Goal: Check status

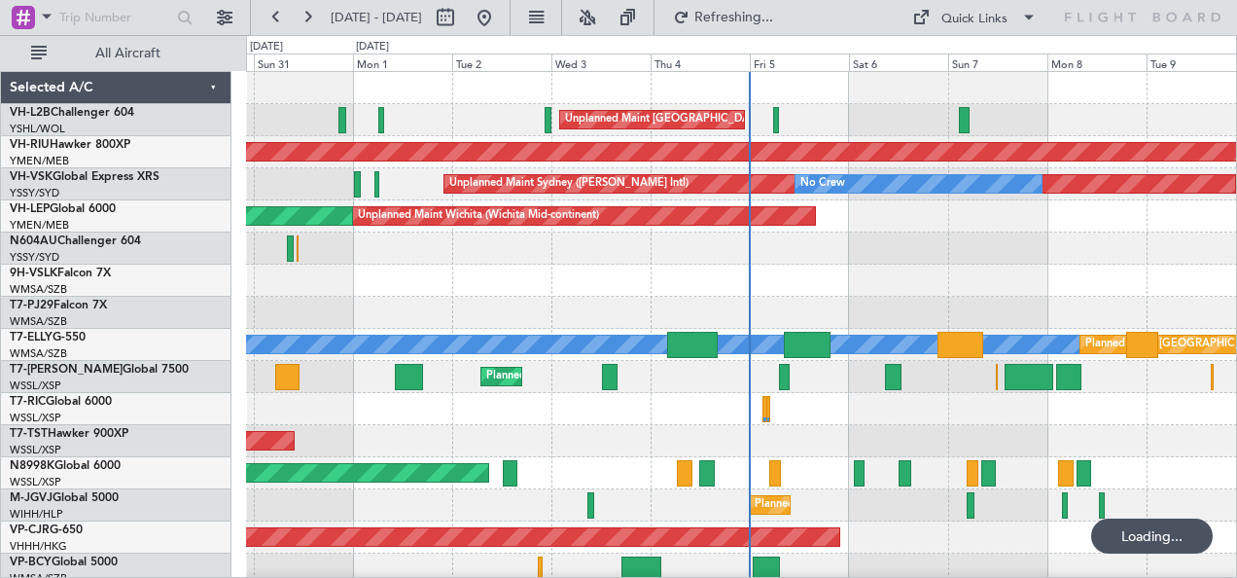
click at [75, 146] on link "VH-RIU Hawker 800XP" at bounding box center [70, 145] width 121 height 12
click at [89, 146] on link "VH-RIU Hawker 800XP" at bounding box center [70, 145] width 121 height 12
click at [74, 140] on link "VH-RIU Hawker 800XP" at bounding box center [70, 145] width 121 height 12
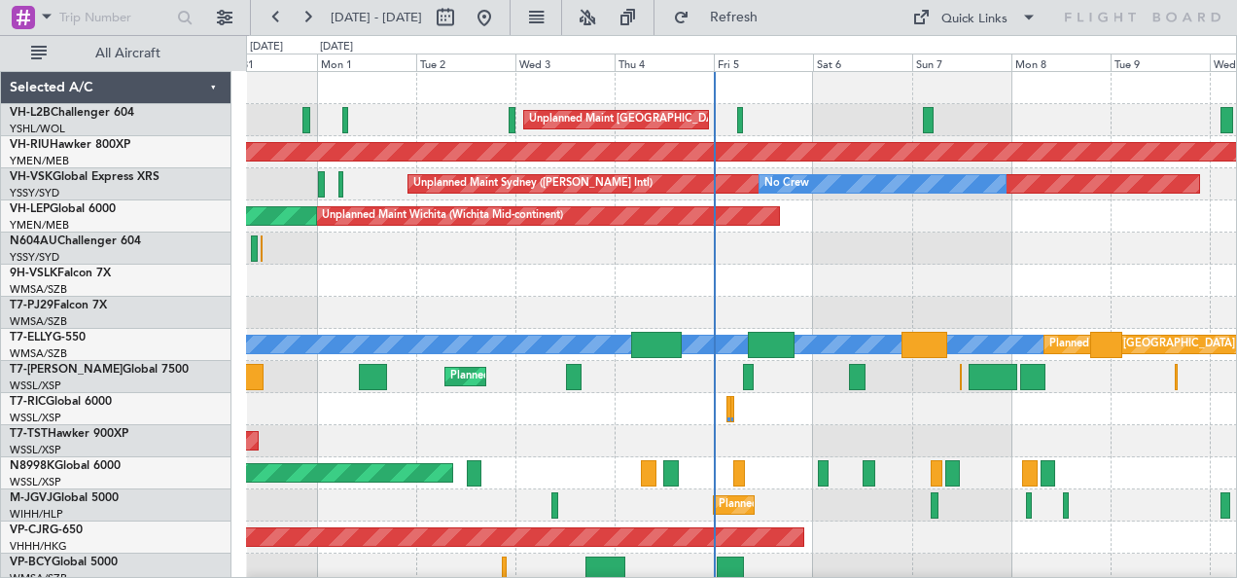
click at [644, 263] on div at bounding box center [741, 248] width 991 height 32
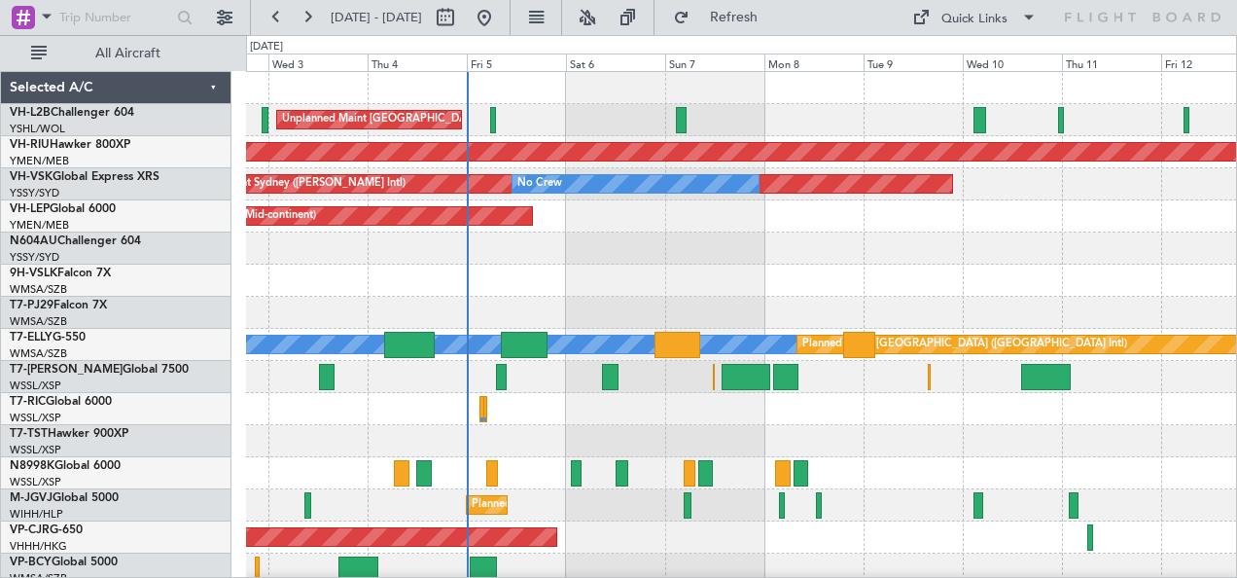
click at [803, 245] on div at bounding box center [741, 248] width 991 height 32
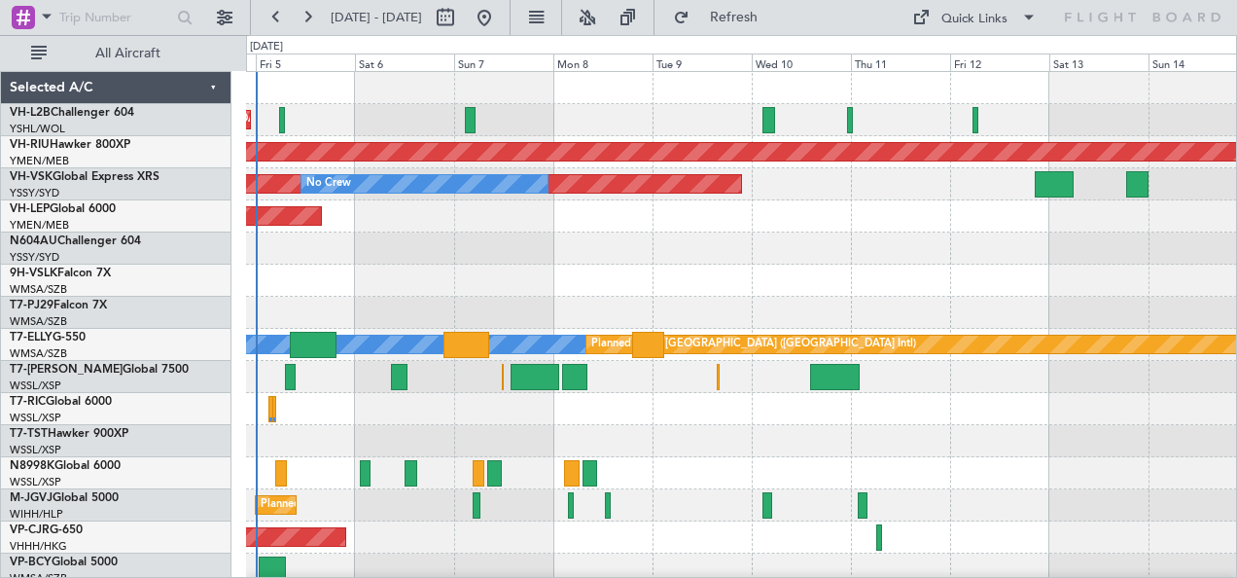
click at [696, 252] on div at bounding box center [741, 248] width 991 height 32
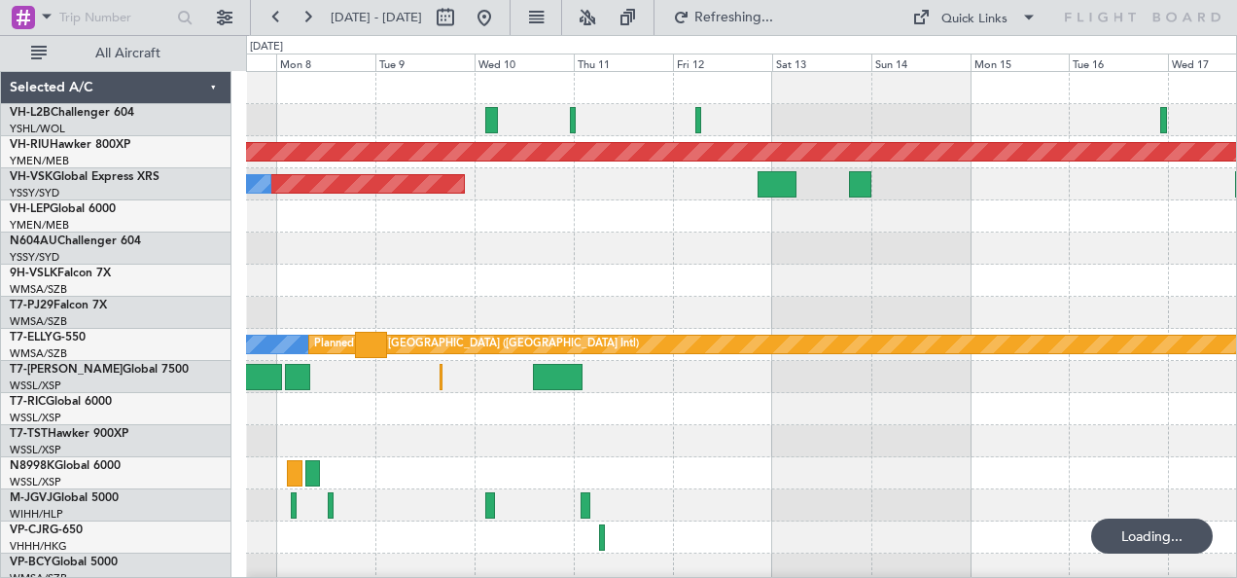
click at [480, 236] on div at bounding box center [741, 248] width 991 height 32
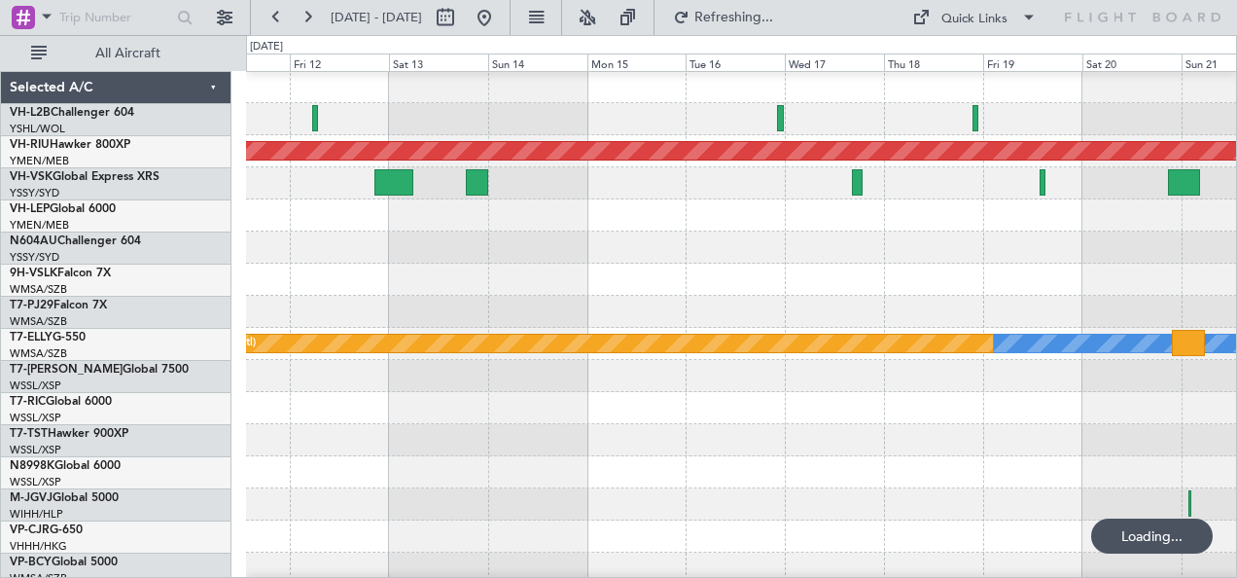
scroll to position [1, 0]
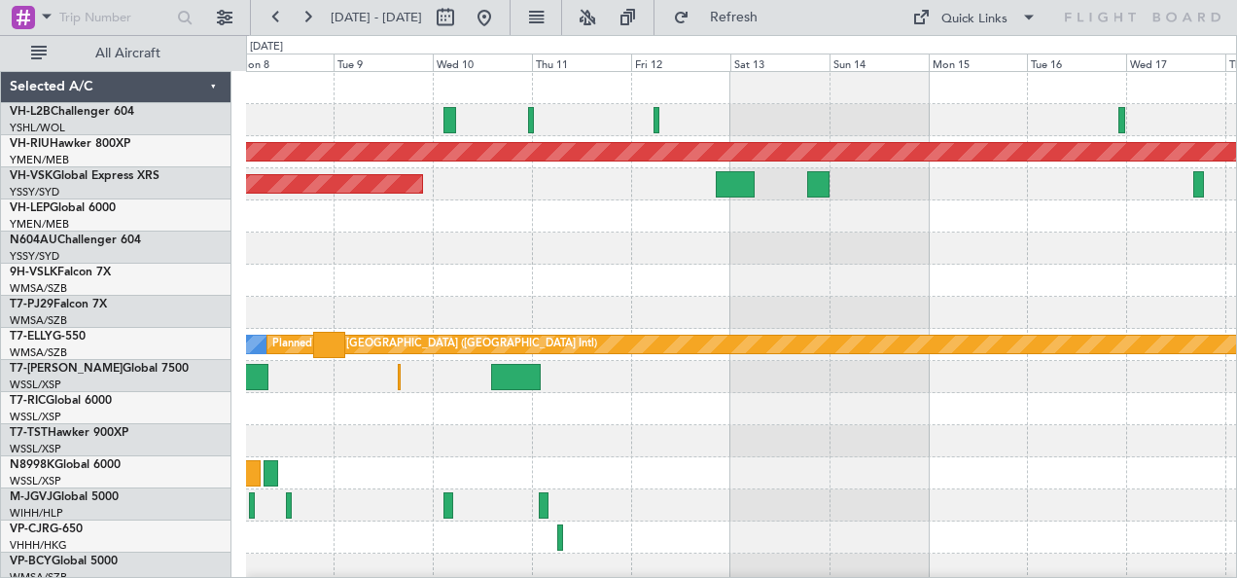
click at [740, 266] on div "Planned Maint [GEOGRAPHIC_DATA] ([GEOGRAPHIC_DATA]) Unplanned Maint Sydney ([PE…" at bounding box center [741, 345] width 991 height 546
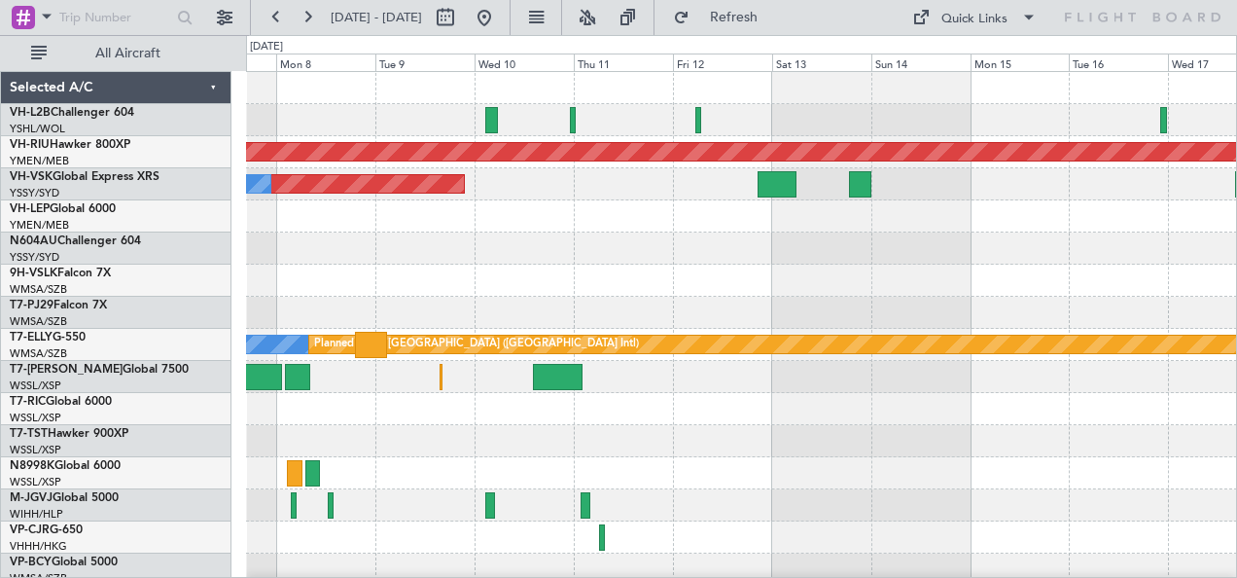
click at [576, 251] on div at bounding box center [741, 248] width 991 height 32
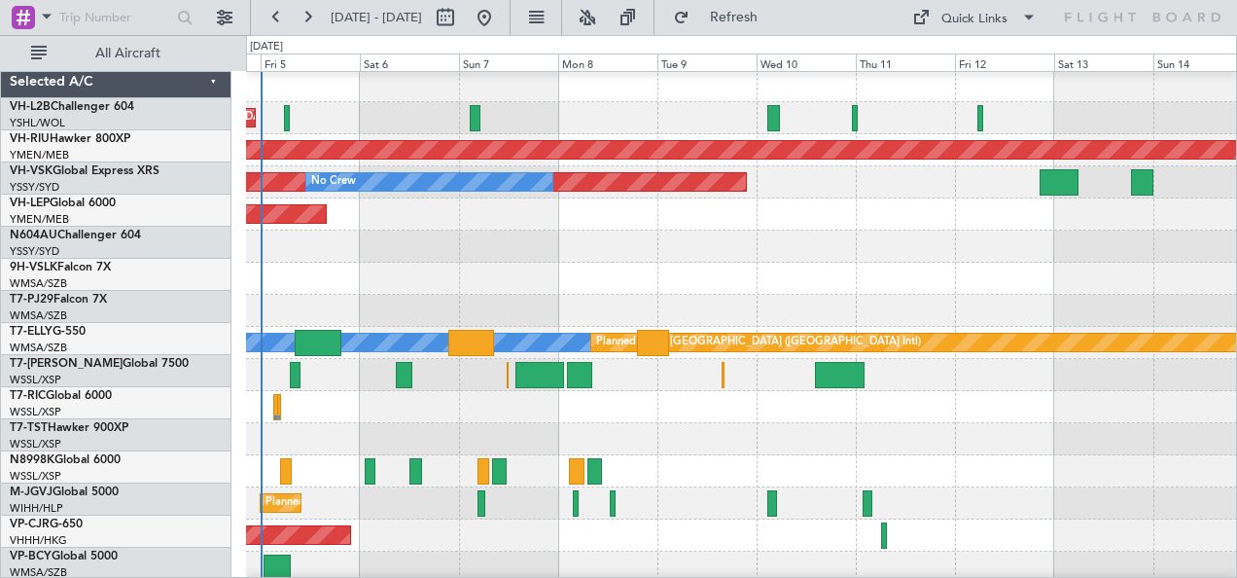
click at [566, 235] on div at bounding box center [741, 246] width 991 height 32
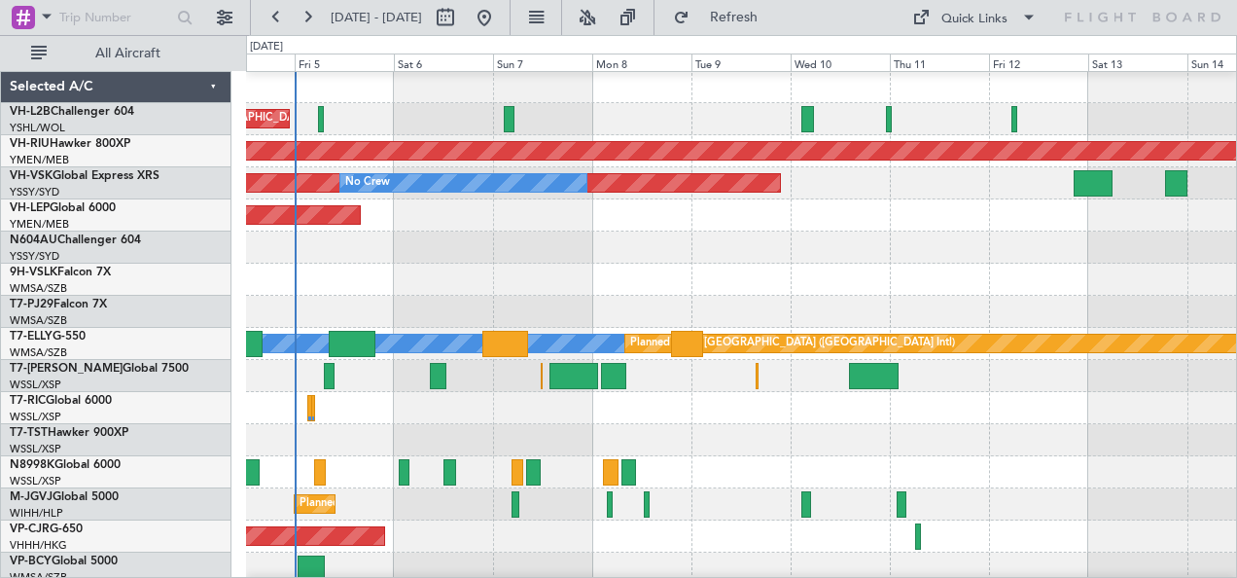
click at [586, 224] on div "Unplanned Maint Wichita (Wichita Mid-continent)" at bounding box center [741, 215] width 991 height 32
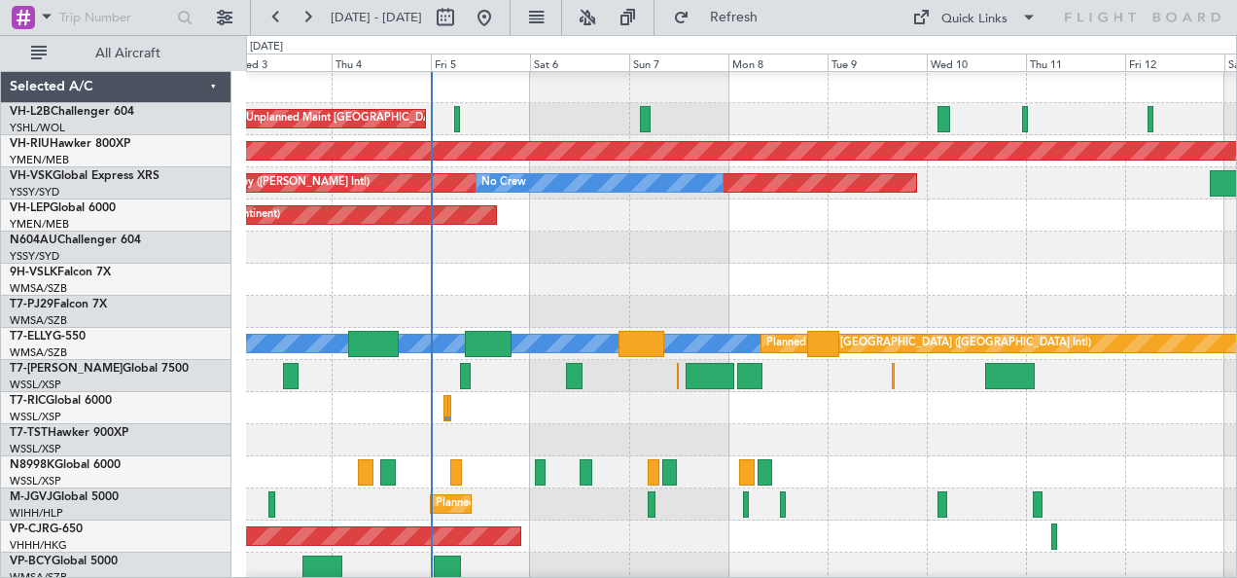
scroll to position [5, 0]
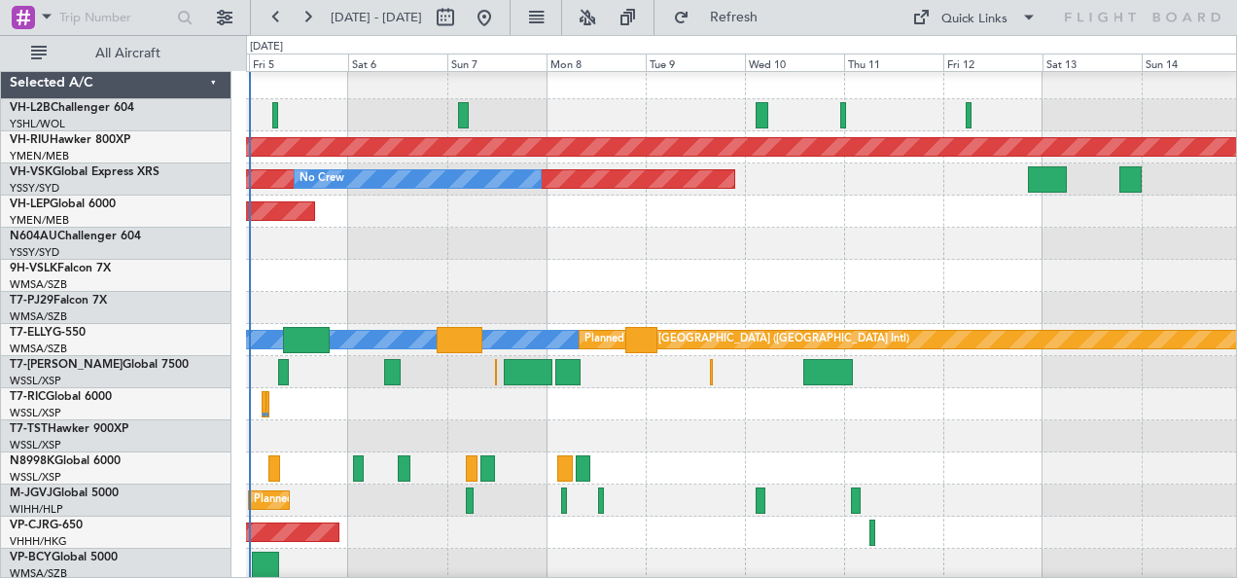
click at [595, 263] on div at bounding box center [741, 276] width 991 height 32
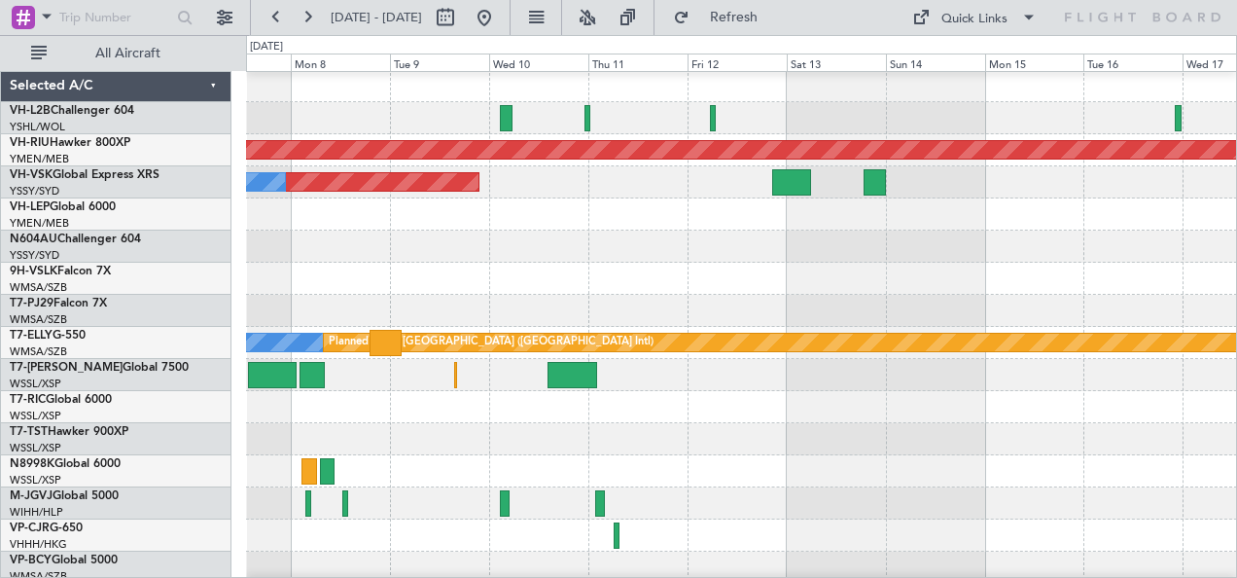
click at [766, 255] on div at bounding box center [741, 246] width 991 height 32
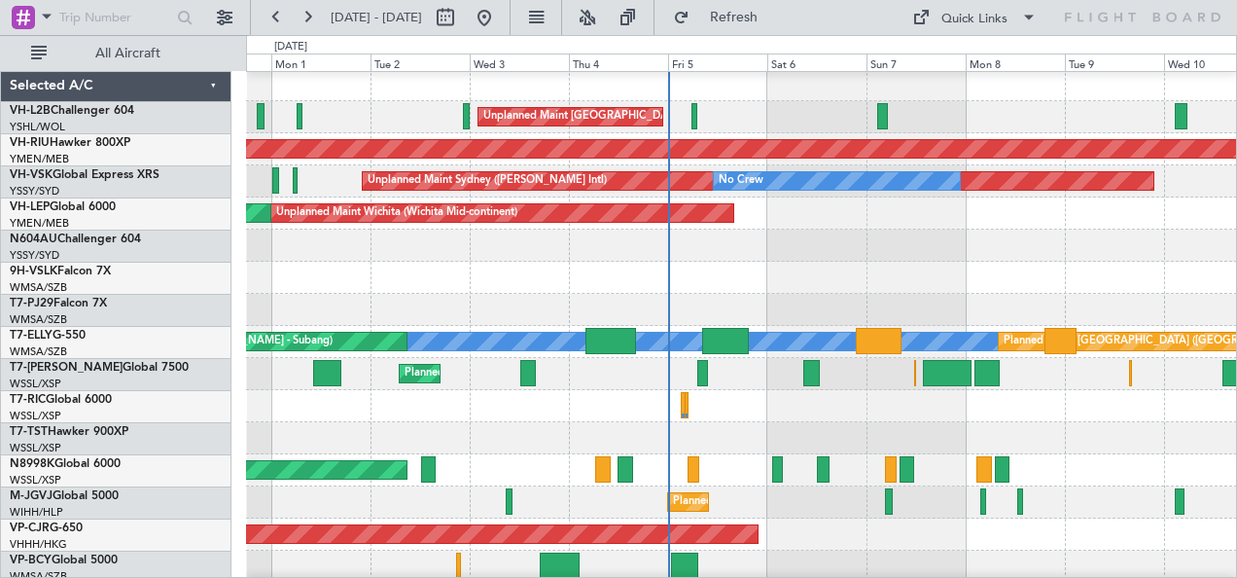
click at [912, 255] on div at bounding box center [741, 246] width 991 height 32
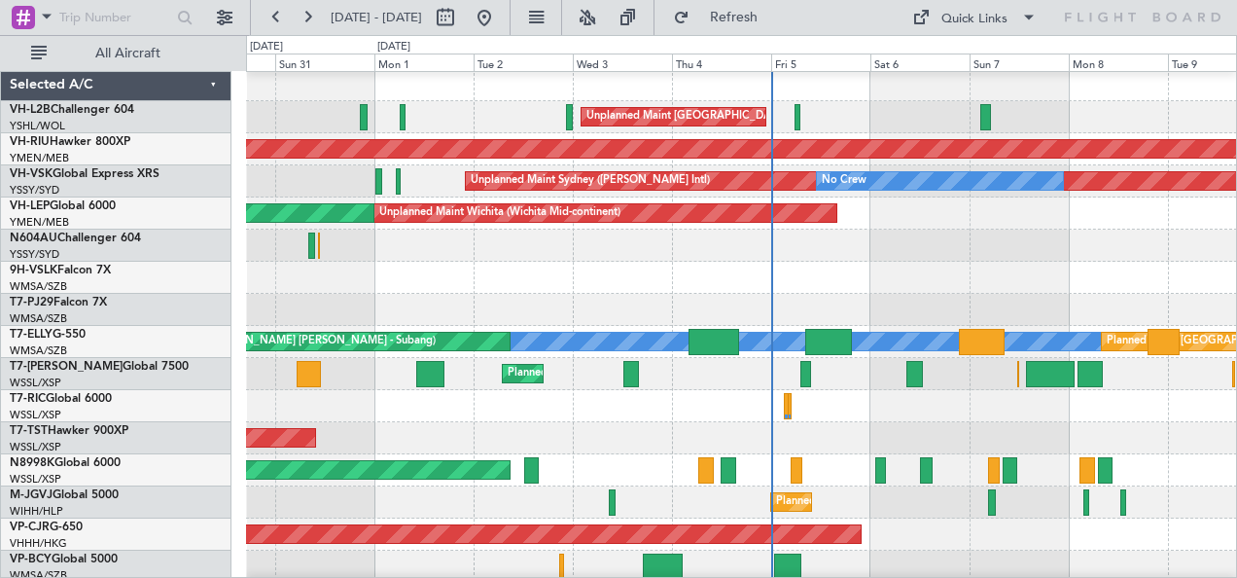
click at [891, 241] on div at bounding box center [741, 246] width 991 height 32
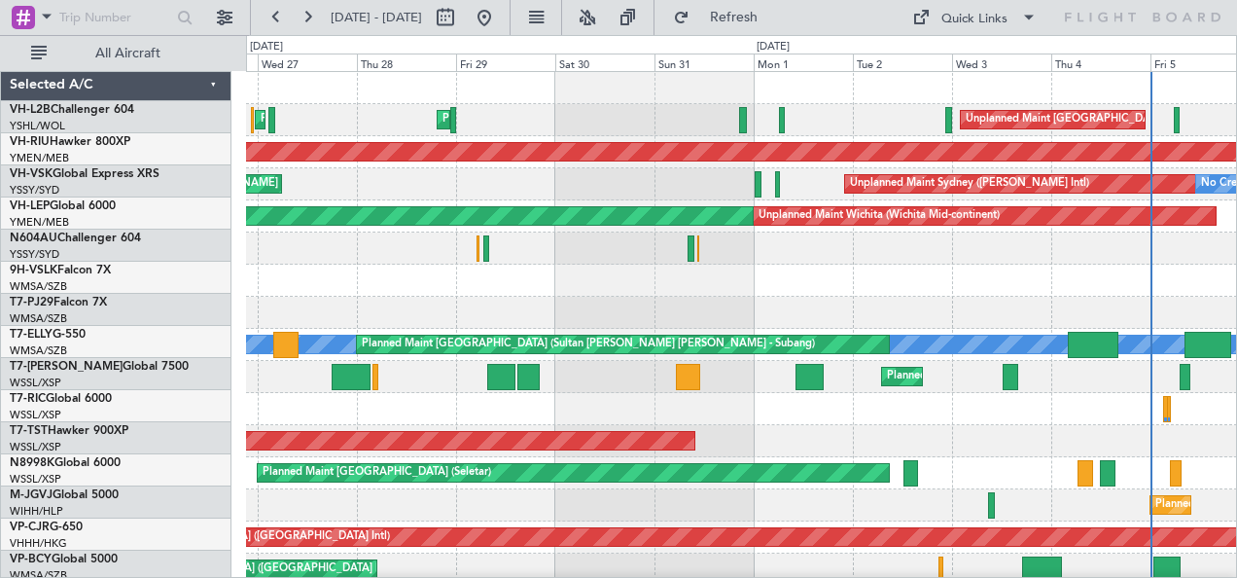
scroll to position [0, 0]
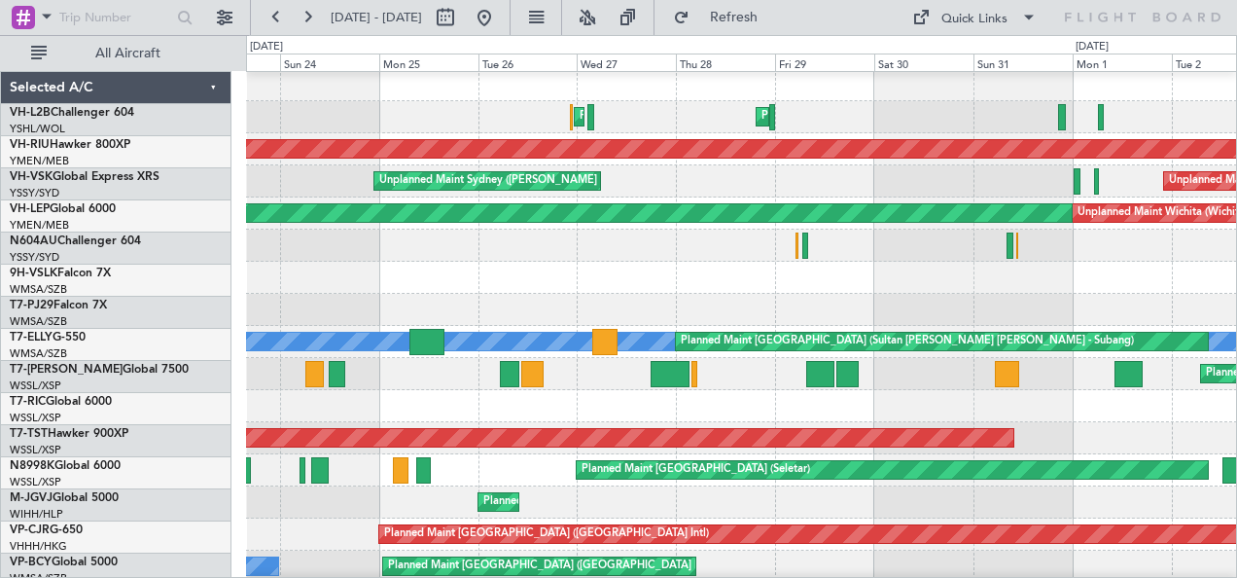
click at [1009, 257] on div at bounding box center [741, 246] width 991 height 32
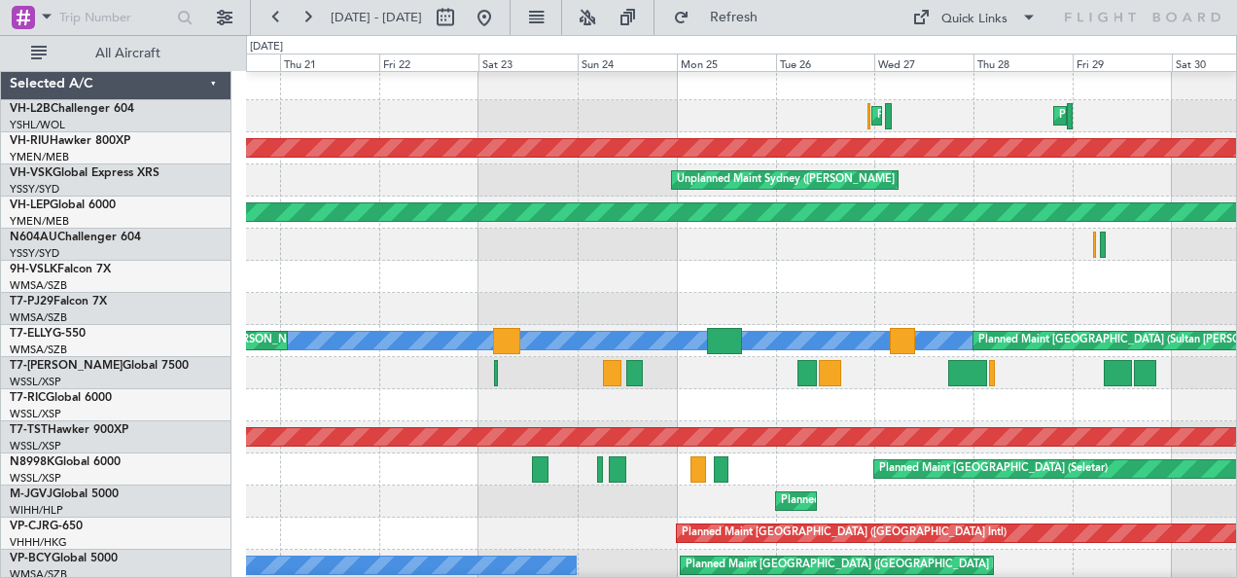
click at [1004, 255] on div at bounding box center [741, 245] width 991 height 32
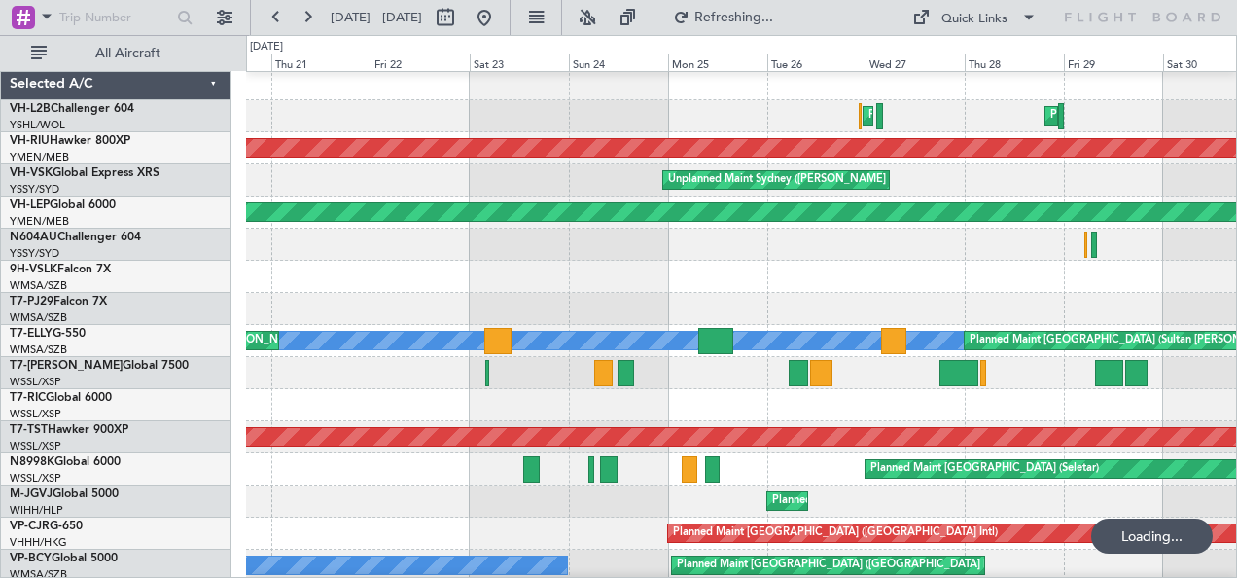
click at [465, 252] on div at bounding box center [741, 245] width 991 height 32
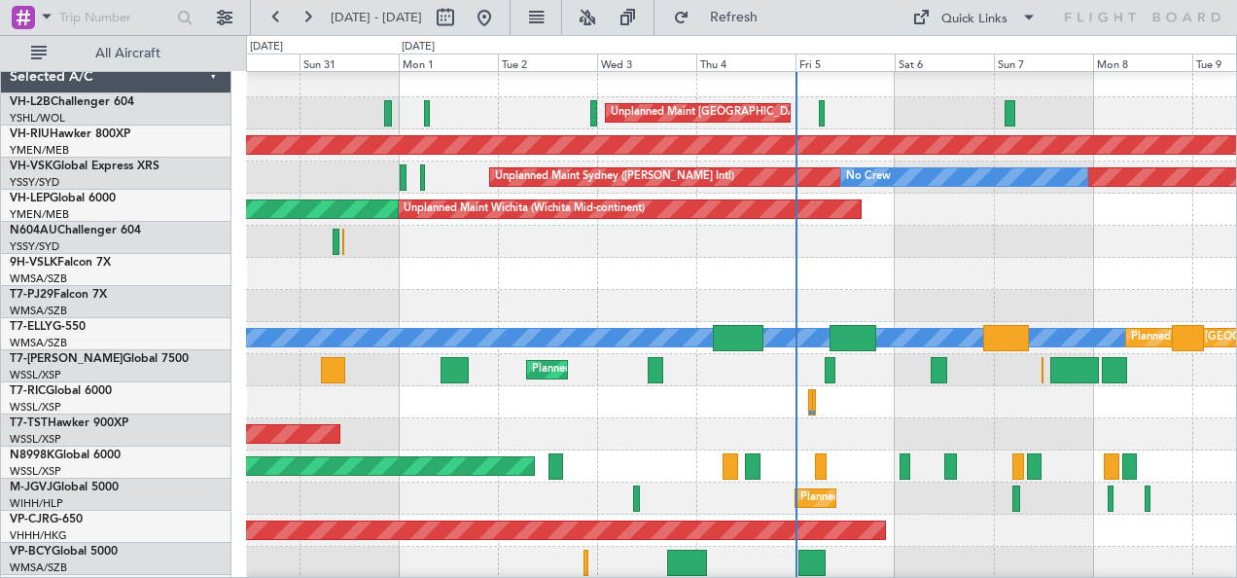
scroll to position [7, 0]
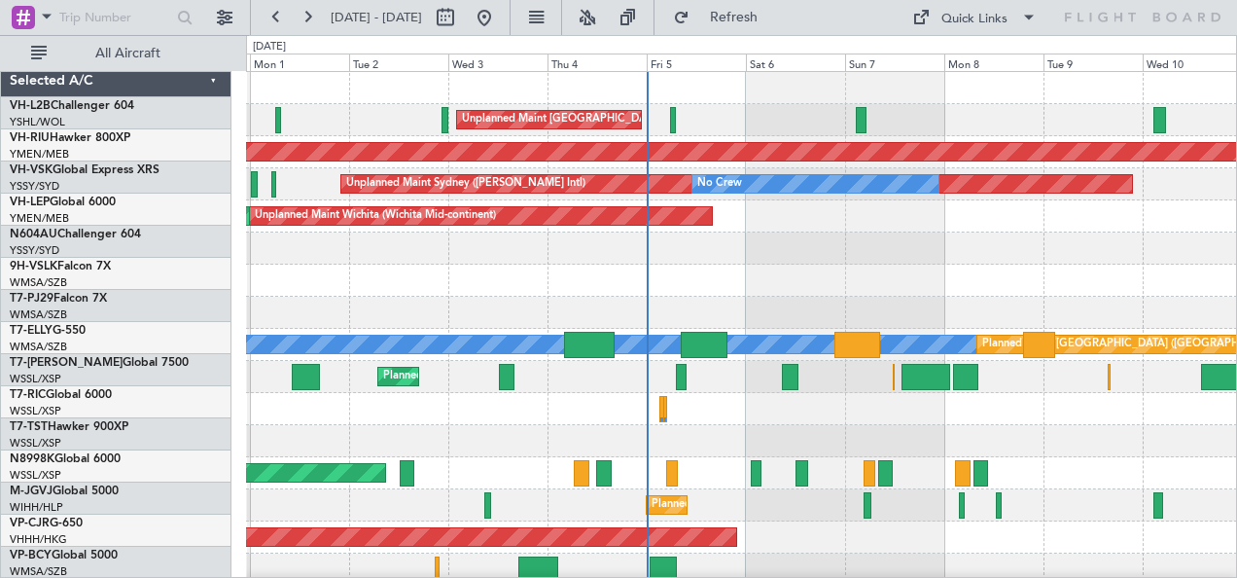
click at [740, 261] on div at bounding box center [741, 248] width 991 height 32
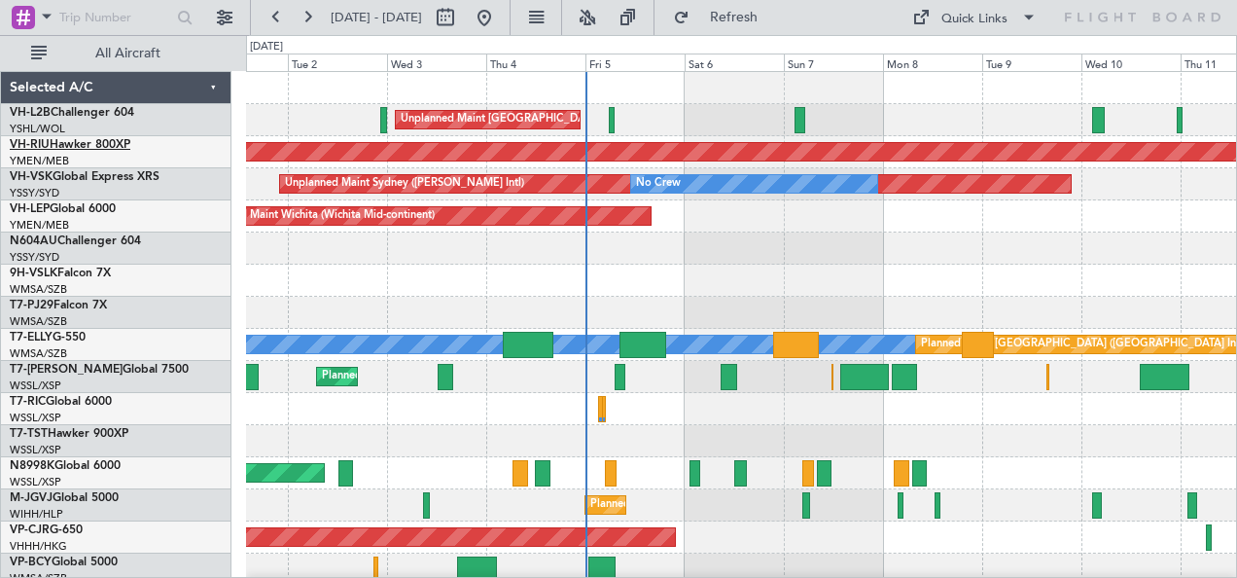
click at [61, 141] on link "VH-RIU Hawker 800XP" at bounding box center [70, 145] width 121 height 12
